Goal: Check status: Check status

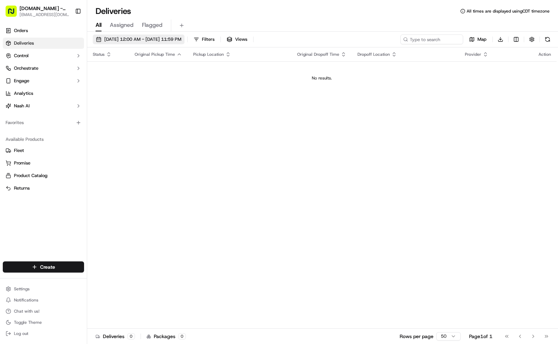
click at [155, 38] on span "[DATE] 12:00 AM - [DATE] 11:59 PM" at bounding box center [142, 39] width 77 height 6
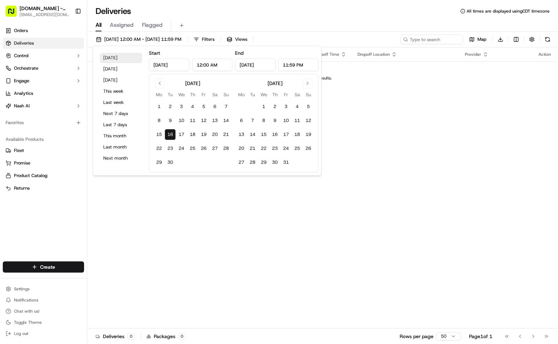
click at [113, 59] on button "[DATE]" at bounding box center [121, 58] width 42 height 10
click at [444, 129] on div "Status Original Pickup Time Pickup Location Original Dropoff Time Dropoff Locat…" at bounding box center [321, 187] width 469 height 281
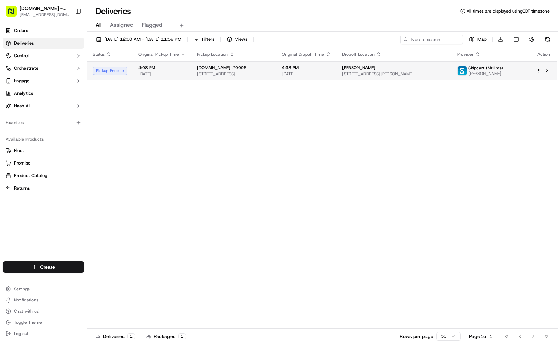
click at [175, 66] on span "4:08 PM" at bounding box center [161, 68] width 47 height 6
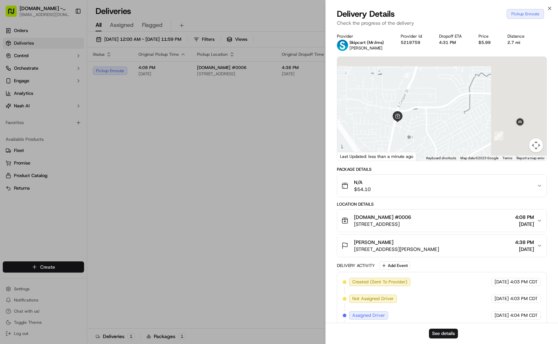
drag, startPoint x: 494, startPoint y: 99, endPoint x: 411, endPoint y: 182, distance: 117.9
click at [412, 183] on div "Provider Skipcart (MrJims) [PERSON_NAME] Provider Id 5219759 Dropoff ETA 4:31 P…" at bounding box center [442, 196] width 210 height 326
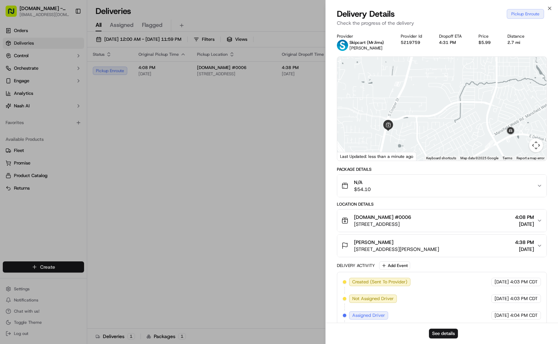
drag, startPoint x: 212, startPoint y: 171, endPoint x: 209, endPoint y: 166, distance: 5.2
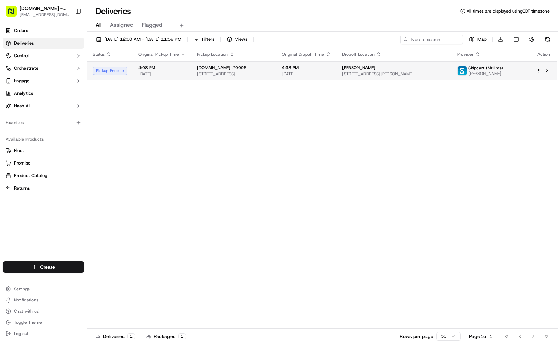
click at [201, 69] on span "[DOMAIN_NAME] #0006" at bounding box center [222, 68] width 50 height 6
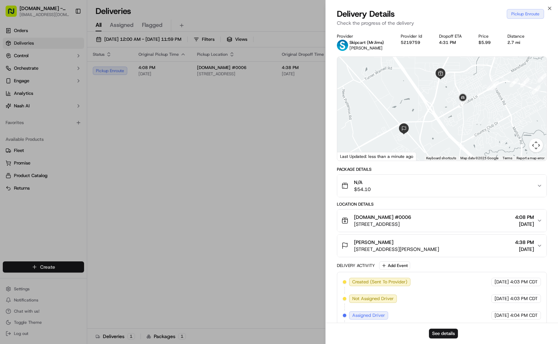
drag, startPoint x: 465, startPoint y: 111, endPoint x: 430, endPoint y: 109, distance: 34.6
click at [430, 109] on div at bounding box center [441, 109] width 209 height 104
drag, startPoint x: 501, startPoint y: 96, endPoint x: 468, endPoint y: 104, distance: 33.6
click at [468, 104] on div at bounding box center [441, 109] width 209 height 104
drag, startPoint x: 424, startPoint y: 100, endPoint x: 526, endPoint y: 83, distance: 103.9
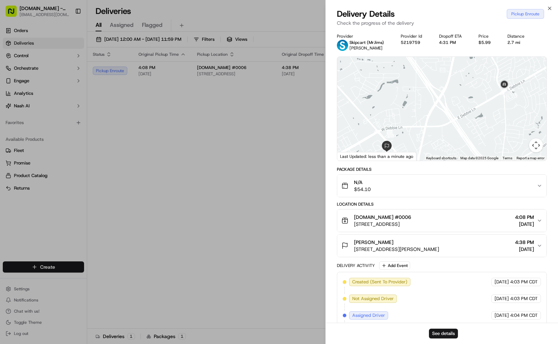
click at [526, 83] on div at bounding box center [441, 109] width 209 height 104
